Goal: Find specific page/section: Find specific page/section

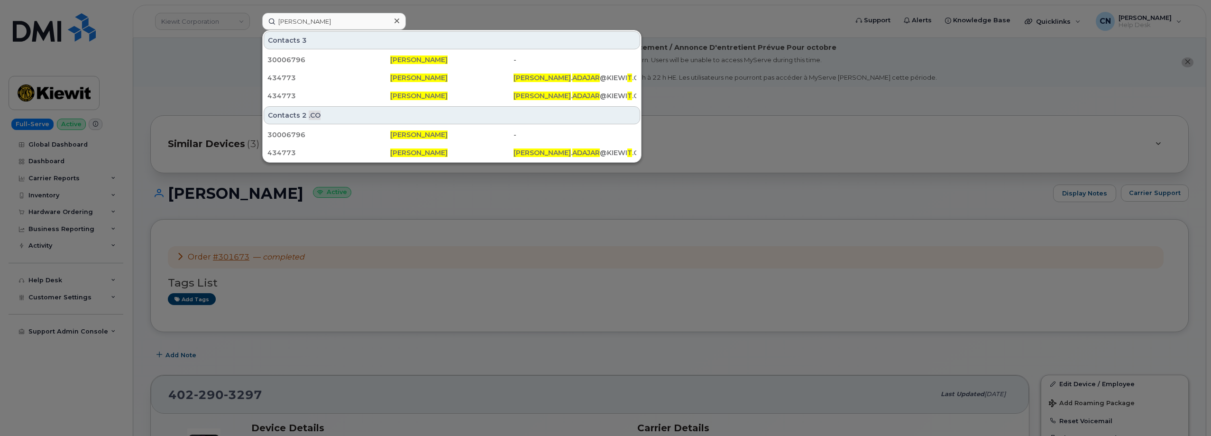
click at [194, 58] on div at bounding box center [605, 218] width 1211 height 436
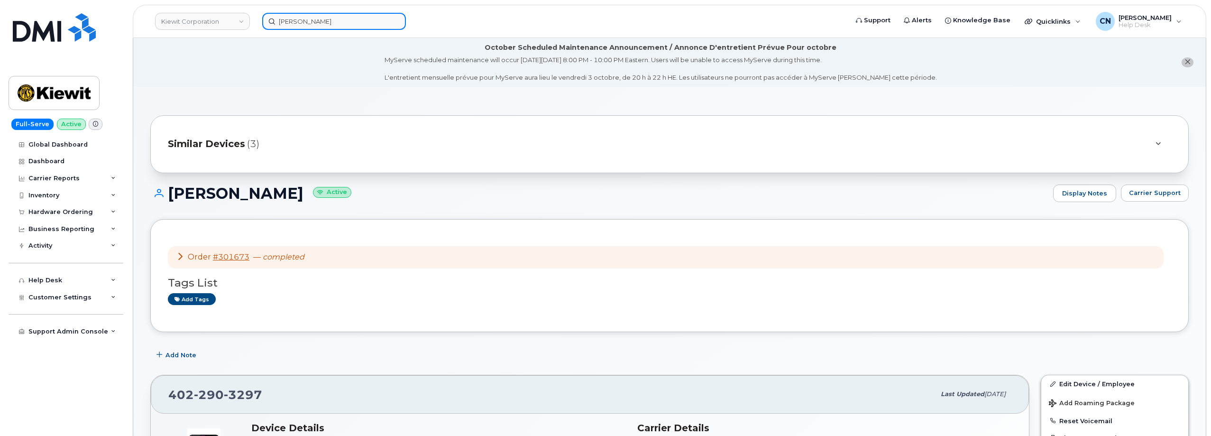
click at [282, 23] on input "Kent Adajar" at bounding box center [334, 21] width 144 height 17
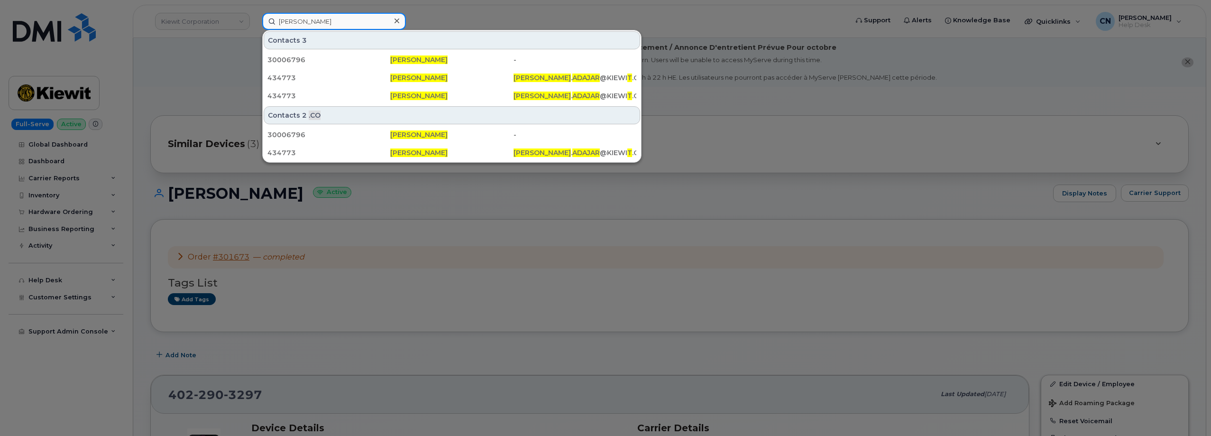
paste input "2137035761"
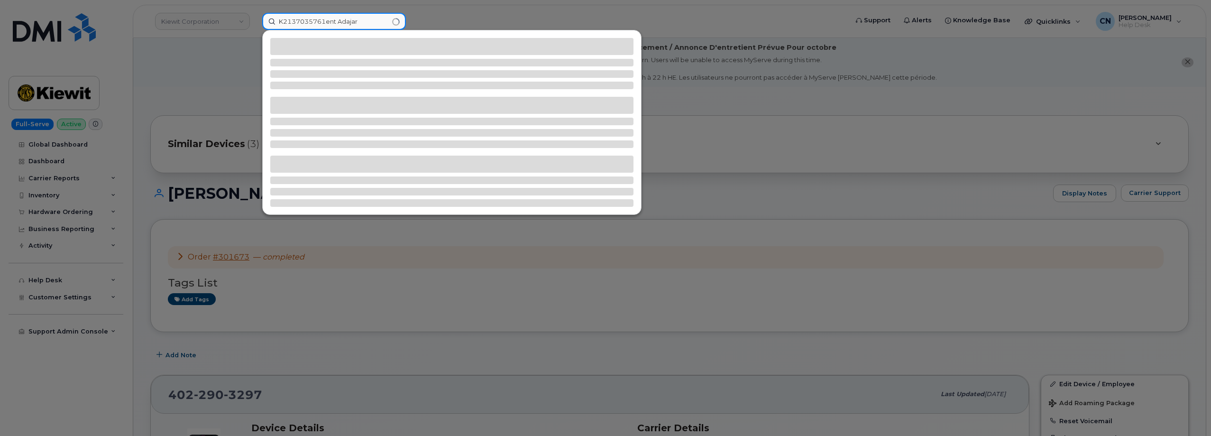
drag, startPoint x: 305, startPoint y: 11, endPoint x: 199, endPoint y: 29, distance: 107.8
click at [255, 26] on div "K2137035761ent Adajar" at bounding box center [552, 21] width 594 height 17
paste input "2137035761"
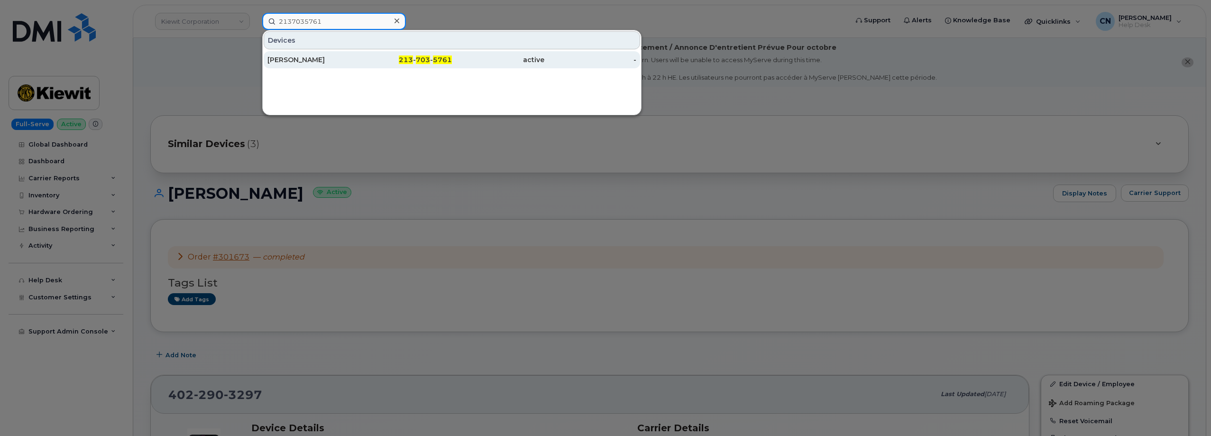
type input "2137035761"
click at [294, 64] on div "[PERSON_NAME]" at bounding box center [313, 59] width 92 height 17
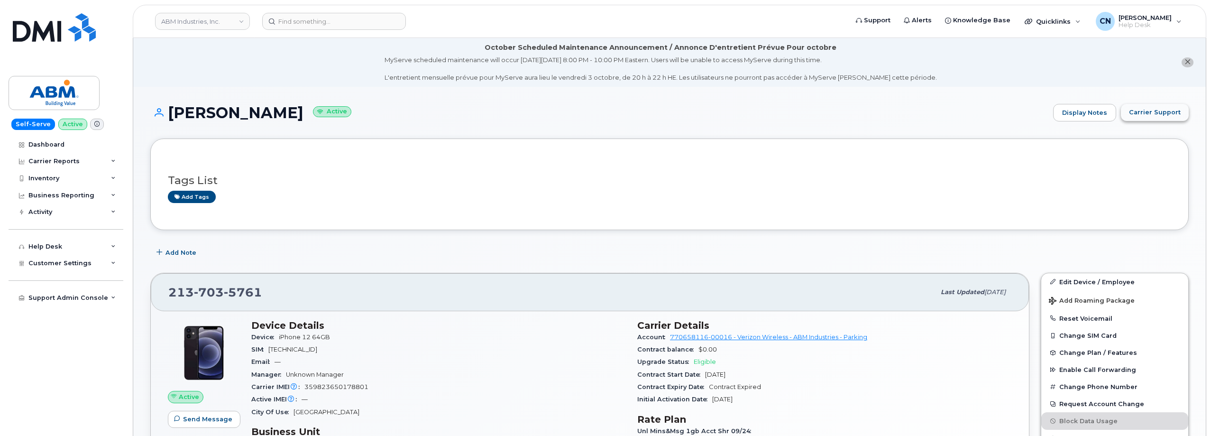
click at [1131, 110] on button "Carrier Support" at bounding box center [1155, 112] width 68 height 17
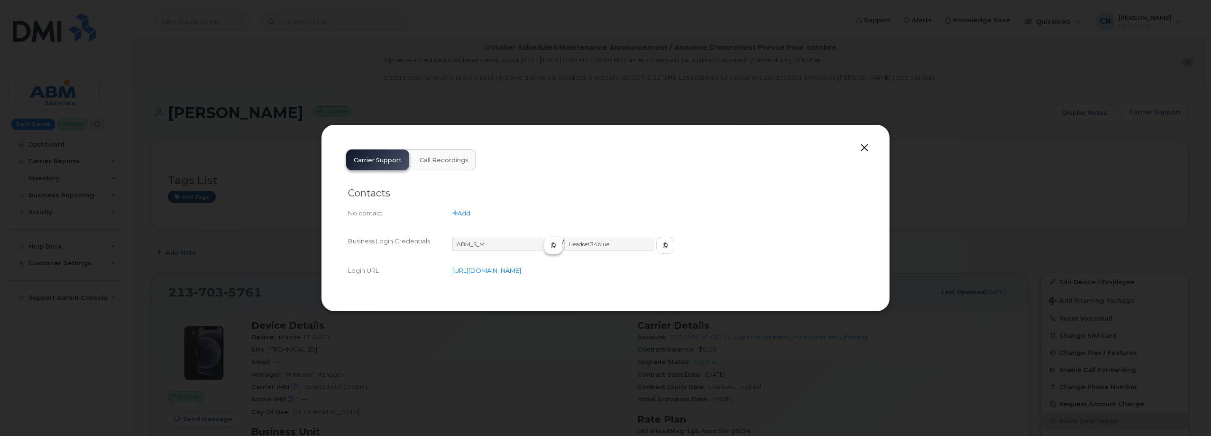
click at [544, 243] on button "button" at bounding box center [553, 245] width 18 height 17
drag, startPoint x: 638, startPoint y: 248, endPoint x: 605, endPoint y: 211, distance: 49.0
click at [661, 247] on span "button" at bounding box center [665, 245] width 9 height 9
click at [854, 153] on div "Carrier Support Call Recordings Contacts No contact Add Business Login Credenti…" at bounding box center [605, 218] width 534 height 152
click at [858, 145] on button "button" at bounding box center [864, 147] width 14 height 13
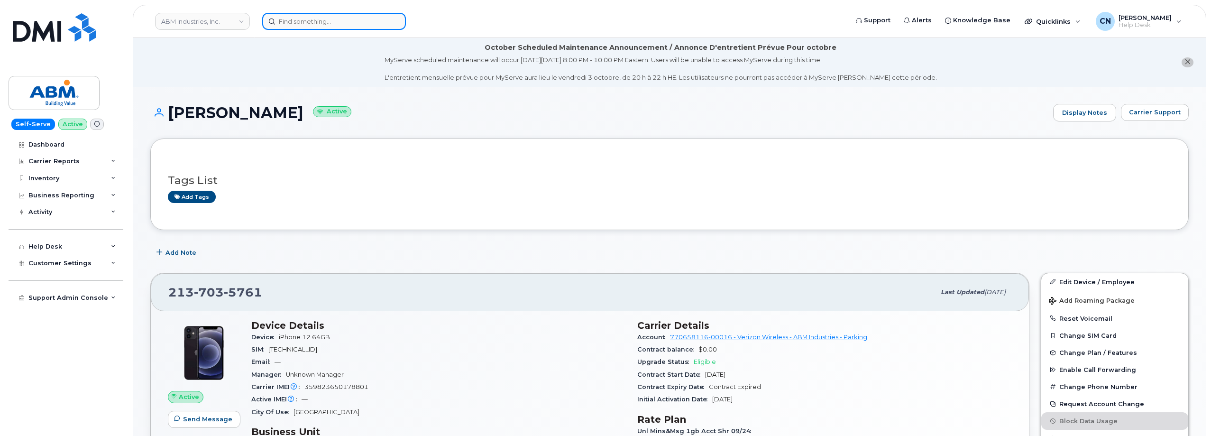
click at [299, 24] on input at bounding box center [334, 21] width 144 height 17
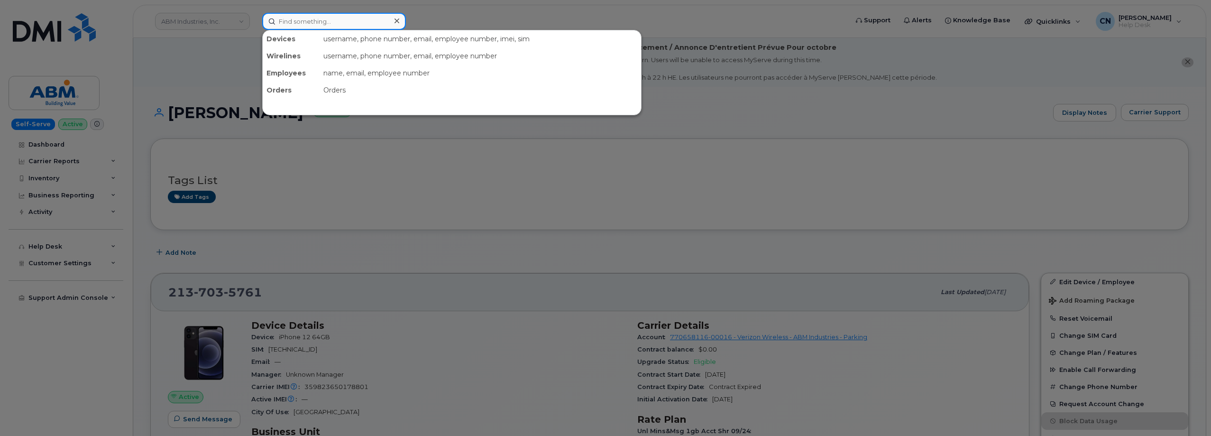
paste input "8084942986"
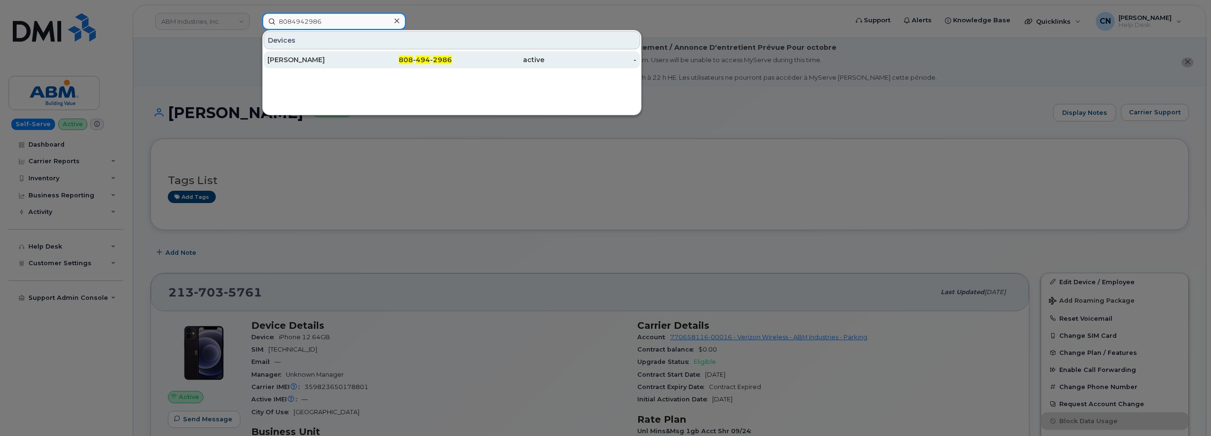
type input "8084942986"
click at [285, 65] on div "[PERSON_NAME]" at bounding box center [313, 59] width 92 height 17
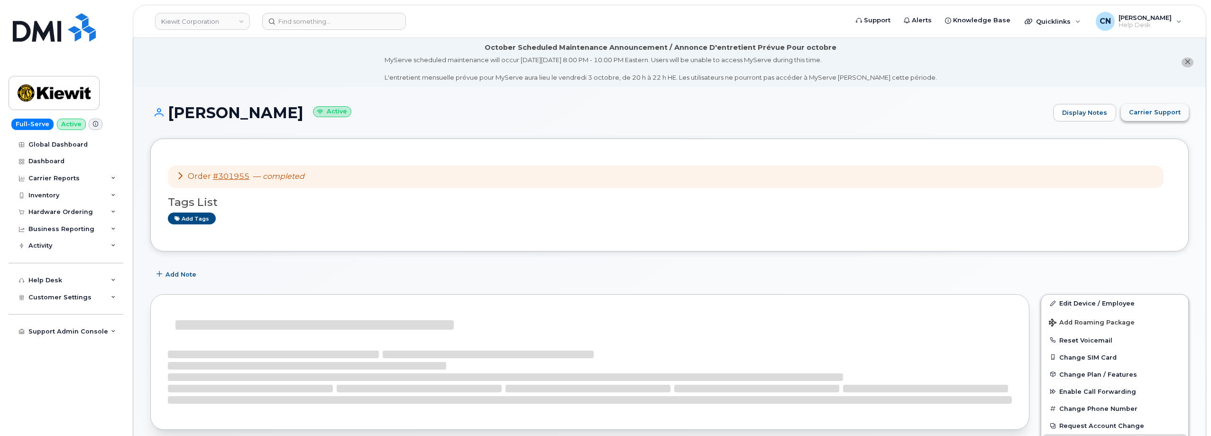
click at [1168, 110] on span "Carrier Support" at bounding box center [1155, 112] width 52 height 9
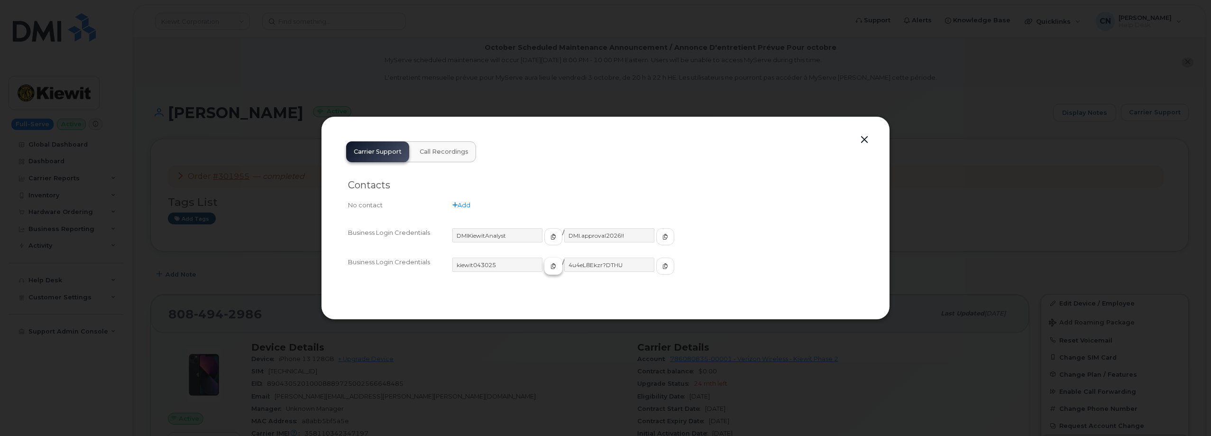
click at [544, 271] on button "button" at bounding box center [553, 265] width 18 height 17
click at [656, 259] on button "button" at bounding box center [665, 265] width 18 height 17
click at [863, 137] on button "button" at bounding box center [864, 139] width 14 height 13
